Goal: Information Seeking & Learning: Learn about a topic

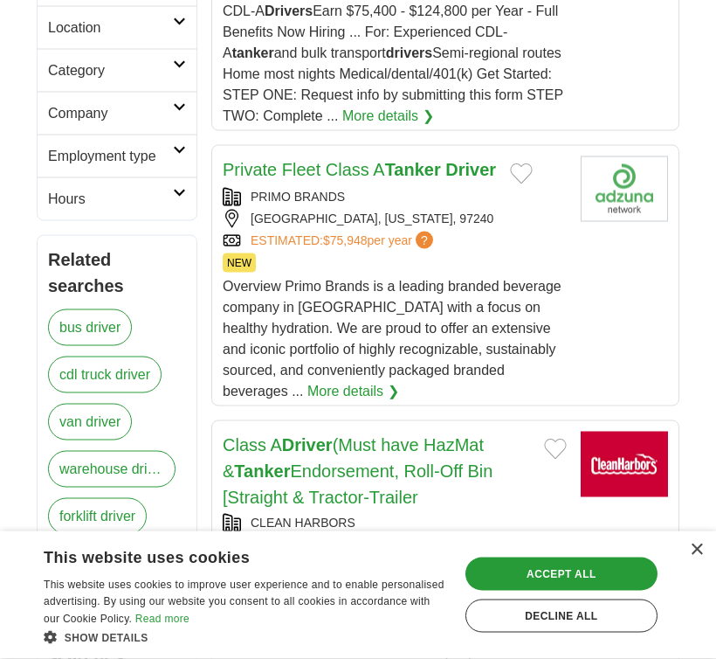
scroll to position [542, 0]
click at [433, 249] on span "?" at bounding box center [424, 239] width 17 height 17
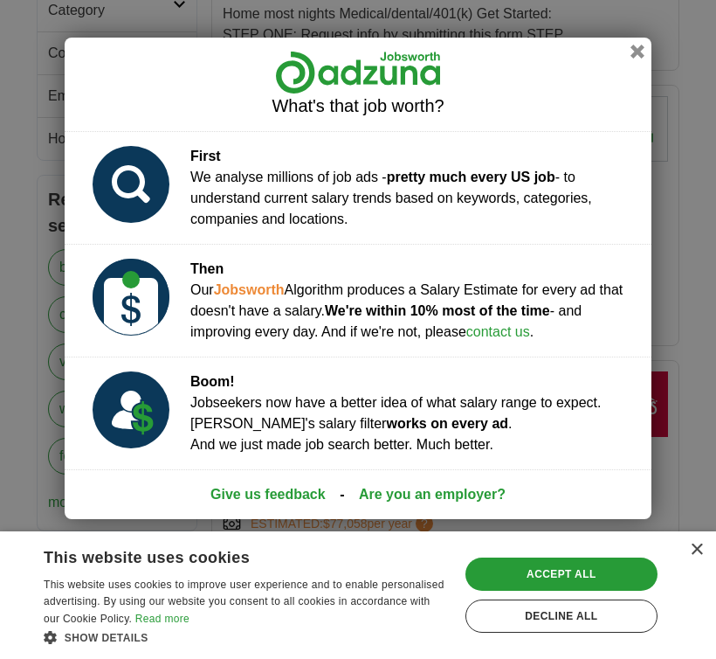
scroll to position [602, 0]
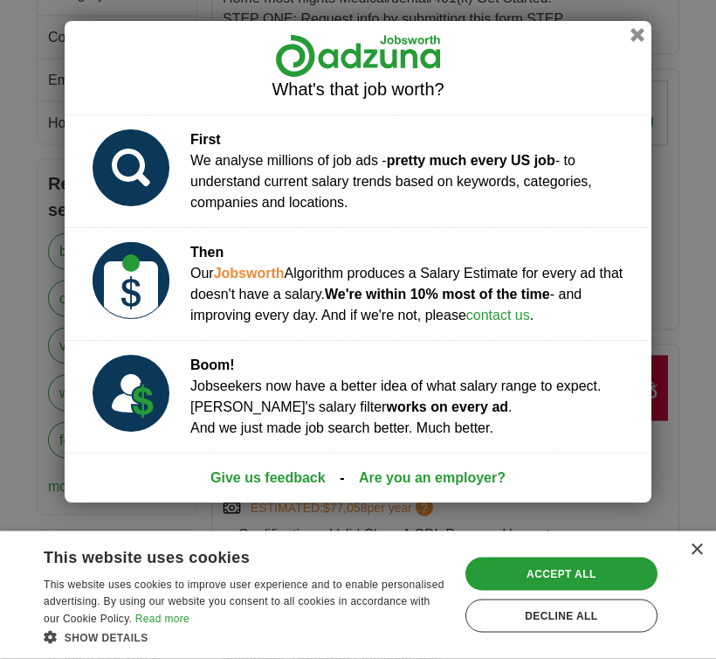
click at [635, 38] on button "button" at bounding box center [638, 36] width 14 height 14
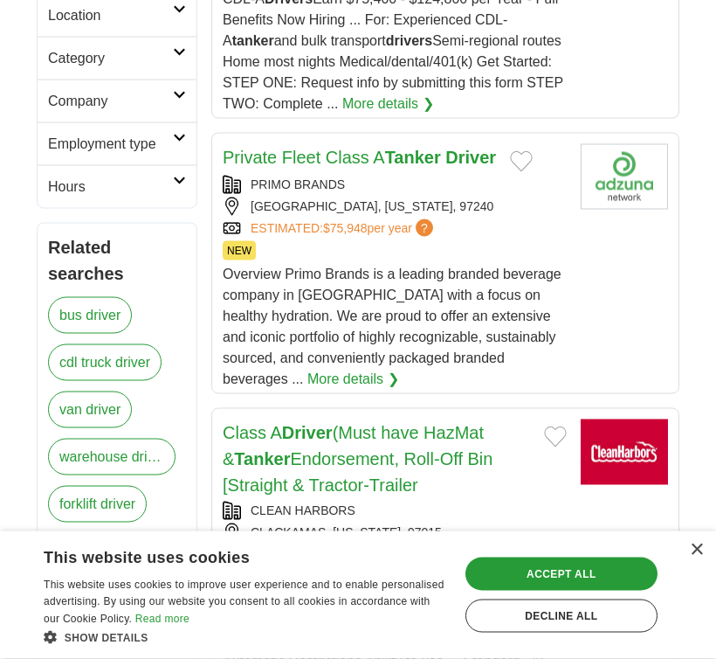
scroll to position [563, 0]
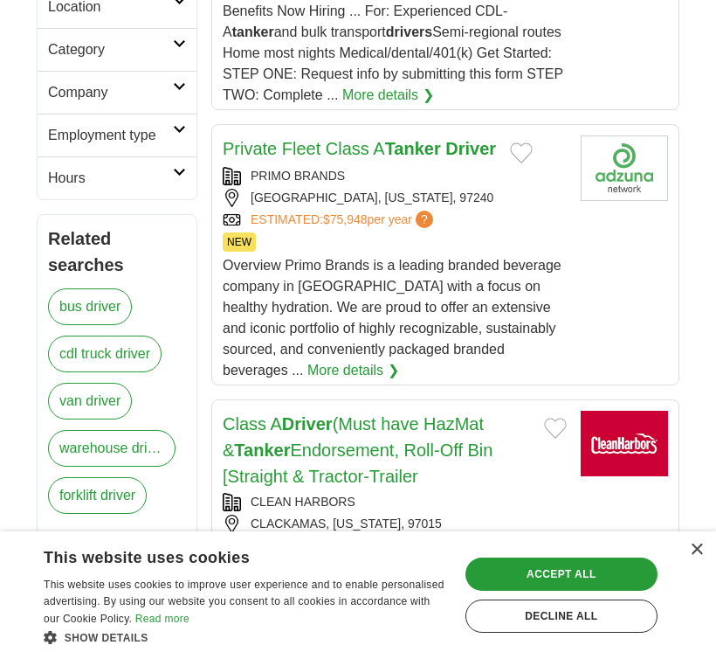
click at [472, 158] on strong "Driver" at bounding box center [470, 148] width 51 height 19
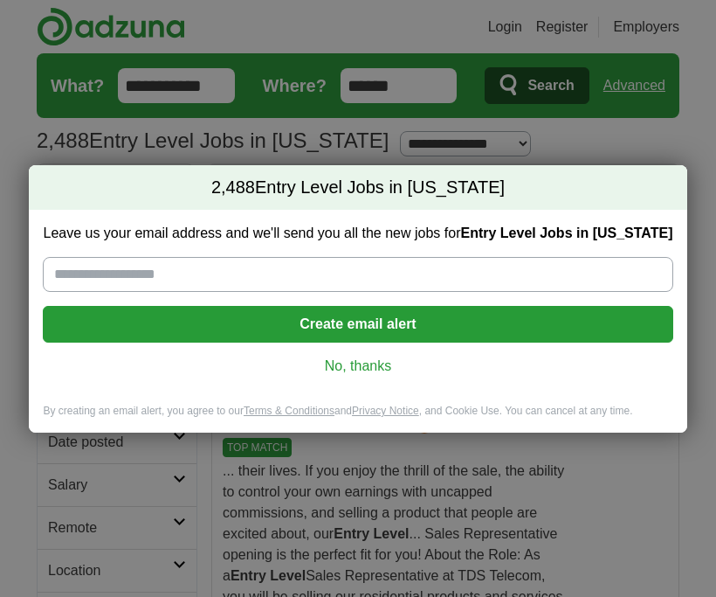
click at [381, 364] on link "No, thanks" at bounding box center [358, 365] width 602 height 19
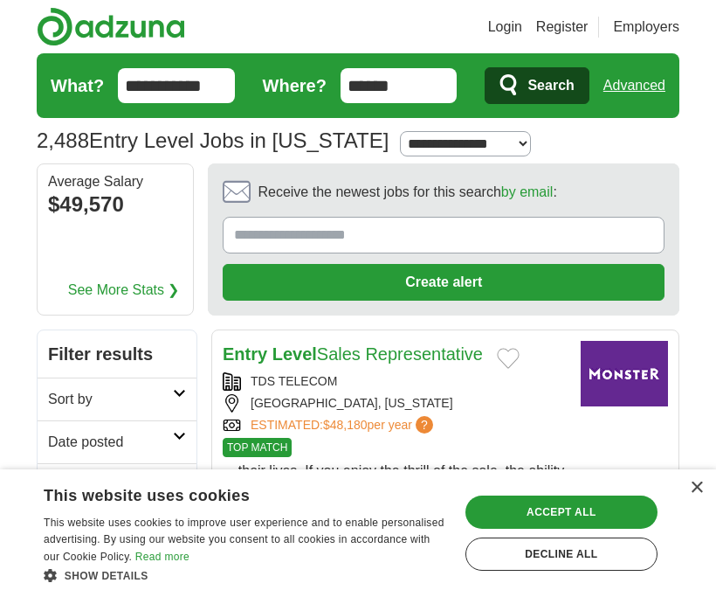
click at [225, 87] on input "**********" at bounding box center [176, 85] width 117 height 35
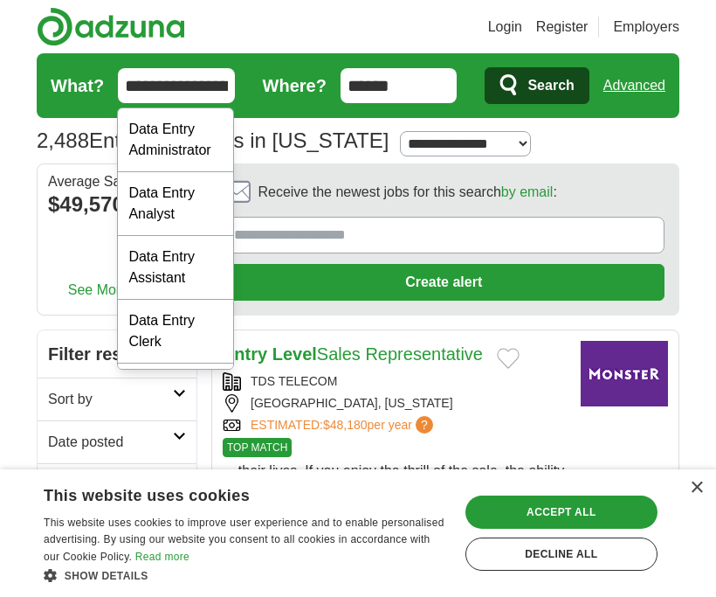
type input "**********"
click at [536, 86] on button "Search" at bounding box center [537, 85] width 104 height 37
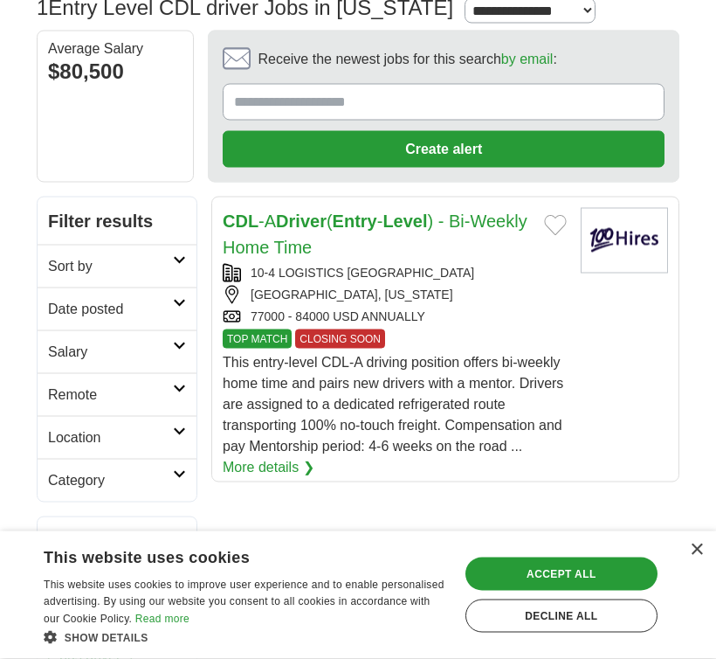
scroll to position [134, 0]
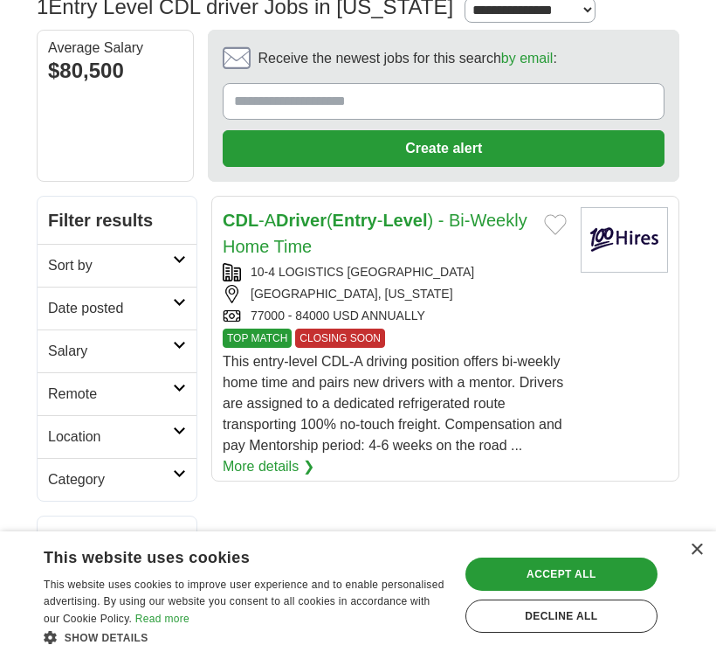
click at [453, 266] on div "10-4 LOGISTICS USA" at bounding box center [395, 272] width 344 height 18
